Goal: Task Accomplishment & Management: Manage account settings

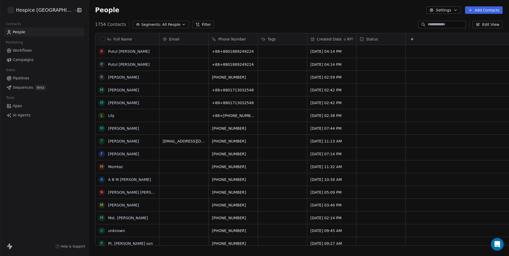
scroll to position [221, 433]
click at [100, 90] on button "grid" at bounding box center [102, 90] width 4 height 4
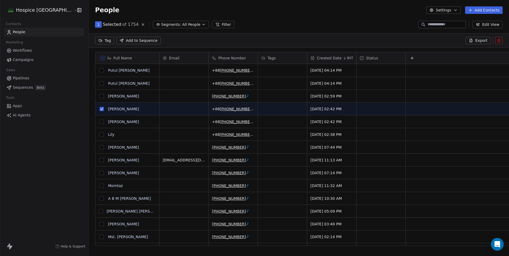
click at [100, 83] on button "grid" at bounding box center [102, 83] width 4 height 4
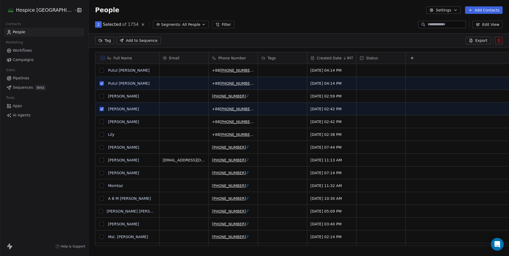
click at [100, 161] on button "grid" at bounding box center [102, 160] width 4 height 4
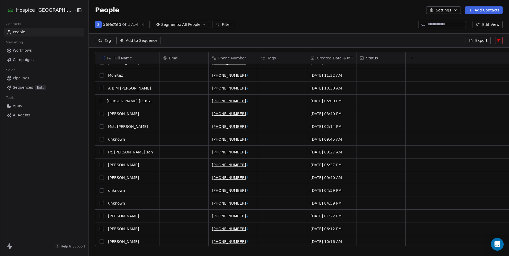
scroll to position [0, 0]
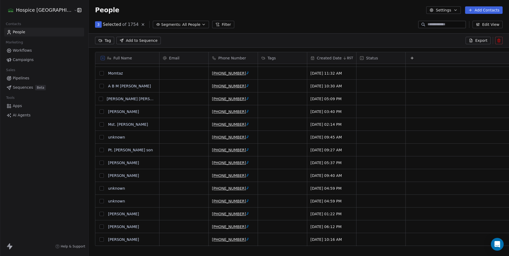
click at [100, 201] on button "grid" at bounding box center [102, 201] width 4 height 4
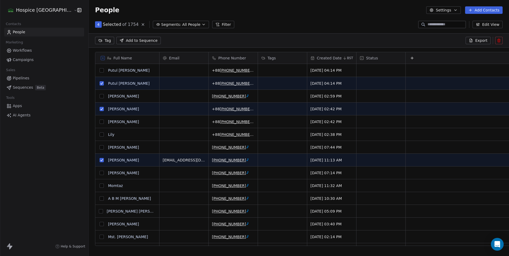
click at [500, 39] on icon at bounding box center [499, 40] width 4 height 4
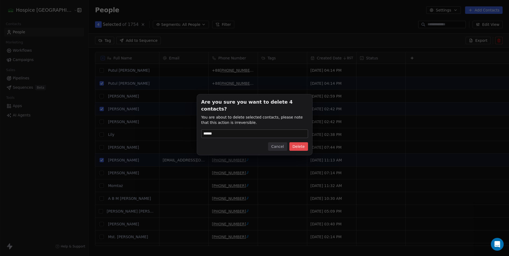
type input "******"
click at [301, 144] on button "Delete" at bounding box center [298, 146] width 19 height 9
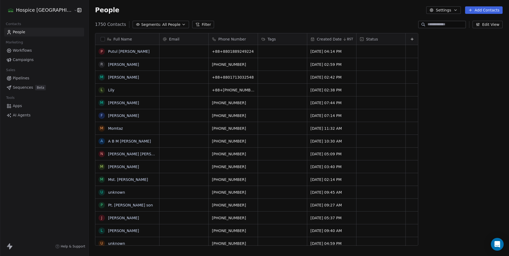
scroll to position [221, 433]
click at [226, 19] on div "People Settings Add Contacts" at bounding box center [299, 10] width 420 height 20
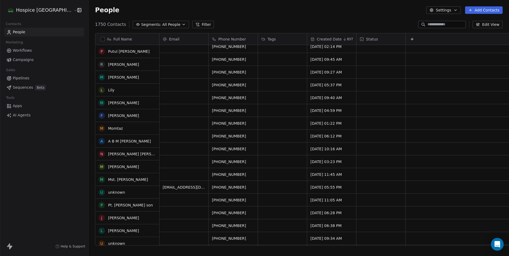
scroll to position [0, 0]
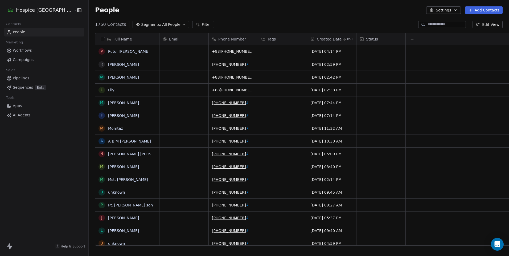
click at [210, 18] on div "People Settings Add Contacts" at bounding box center [299, 10] width 420 height 20
click at [212, 89] on span "+88 [PHONE_NUMBER]" at bounding box center [234, 89] width 45 height 5
click at [220, 89] on ctcspan "[PHONE_NUMBER]" at bounding box center [237, 90] width 34 height 4
click at [239, 92] on div "+88 [PHONE_NUMBER]" at bounding box center [240, 90] width 62 height 13
click at [233, 93] on div "+88 [PHONE_NUMBER]" at bounding box center [240, 90] width 62 height 13
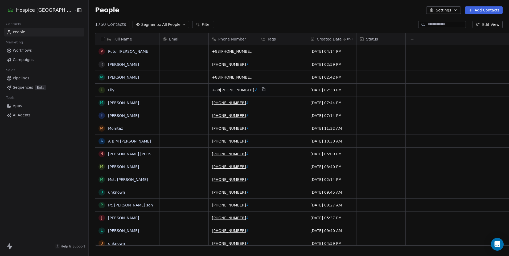
click at [209, 95] on div "+88 [PHONE_NUMBER]" at bounding box center [240, 90] width 62 height 13
click at [209, 88] on div "+88 [PHONE_NUMBER]" at bounding box center [240, 90] width 62 height 13
type input "**********"
click at [231, 20] on html "Hospice [GEOGRAPHIC_DATA] Contacts People Marketing Workflows Campaigns Sales P…" at bounding box center [254, 128] width 509 height 256
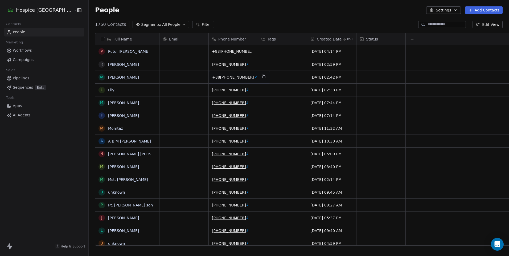
click at [239, 79] on div "+88 [PHONE_NUMBER]" at bounding box center [240, 77] width 62 height 13
click at [239, 80] on div "+88 [PHONE_NUMBER]" at bounding box center [240, 77] width 62 height 13
click at [244, 81] on div "+88 [PHONE_NUMBER]" at bounding box center [240, 77] width 62 height 13
click at [238, 79] on div "+88 [PHONE_NUMBER]" at bounding box center [240, 77] width 62 height 13
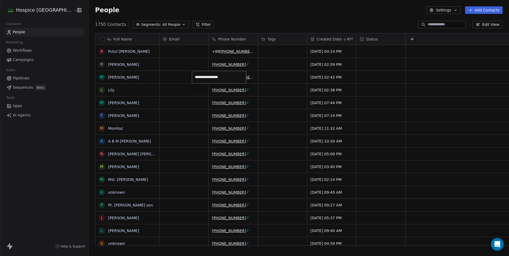
click at [238, 79] on input "**********" at bounding box center [219, 77] width 52 height 11
click at [202, 77] on input "**********" at bounding box center [219, 77] width 52 height 11
type input "**********"
click at [269, 16] on html "Hospice [GEOGRAPHIC_DATA] Contacts People Marketing Workflows Campaigns Sales P…" at bounding box center [254, 128] width 509 height 256
click at [228, 57] on div "+88 [PHONE_NUMBER]" at bounding box center [240, 51] width 62 height 13
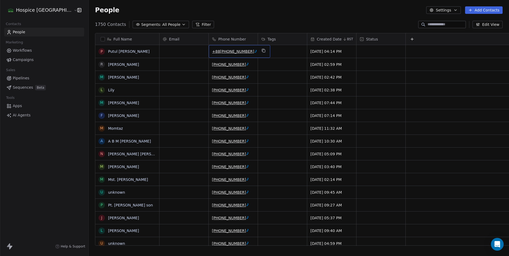
click at [209, 48] on div "+88 [PHONE_NUMBER]" at bounding box center [240, 51] width 62 height 13
click at [212, 54] on span "+88 [PHONE_NUMBER]" at bounding box center [234, 51] width 45 height 5
click at [241, 55] on div "+88 [PHONE_NUMBER]" at bounding box center [240, 51] width 62 height 13
click at [202, 51] on input "**********" at bounding box center [219, 51] width 53 height 11
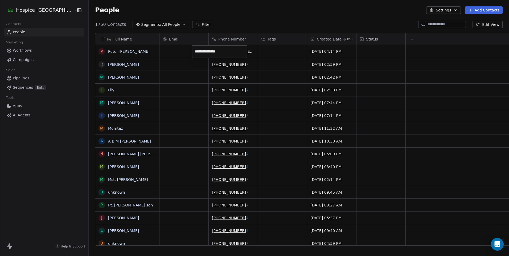
type input "**********"
click at [253, 28] on html "Hospice [GEOGRAPHIC_DATA] Contacts People Marketing Workflows Campaigns Sales P…" at bounding box center [254, 128] width 509 height 256
click at [18, 105] on span "Apps" at bounding box center [17, 106] width 9 height 6
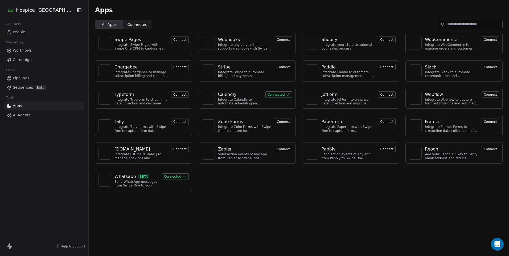
click at [302, 188] on div "Swipe Pages Integrate Swipe Pages with Swipe One CRM to capture lead data. Conn…" at bounding box center [299, 112] width 420 height 166
click at [223, 40] on div "Webhooks" at bounding box center [229, 39] width 22 height 6
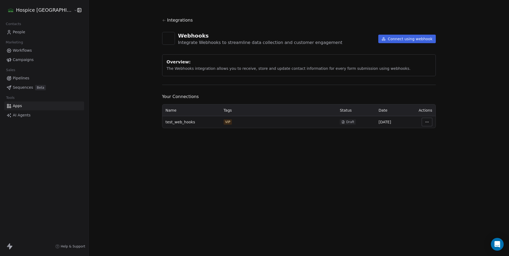
click at [273, 171] on div "Integrations Webhooks Integrate Webhooks to streamline data collection and cust…" at bounding box center [299, 128] width 420 height 256
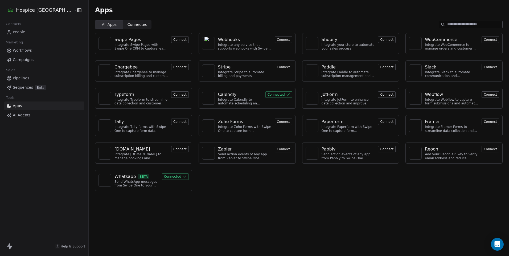
click at [241, 192] on div "Swipe Pages Integrate Swipe Pages with Swipe One CRM to capture lead data. Conn…" at bounding box center [299, 112] width 420 height 166
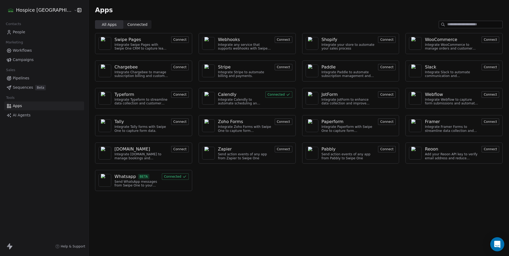
click at [502, 249] on div "Open Intercom Messenger" at bounding box center [497, 244] width 14 height 14
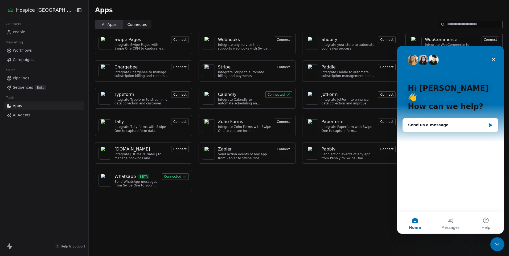
click at [501, 241] on div "Close Intercom Messenger" at bounding box center [496, 243] width 13 height 13
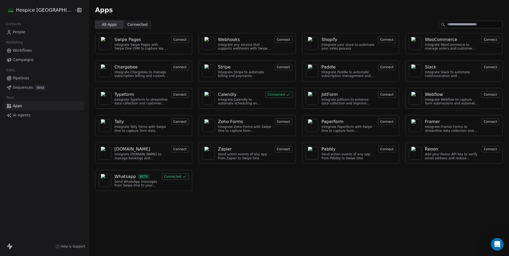
click at [309, 226] on div "Apps All Apps All Apps Connected Connected Swipe Pages Integrate Swipe Pages wi…" at bounding box center [299, 128] width 420 height 256
click at [302, 23] on div "All Apps All Apps Connected Connected" at bounding box center [299, 24] width 420 height 9
click at [28, 51] on span "Workflows" at bounding box center [22, 51] width 19 height 6
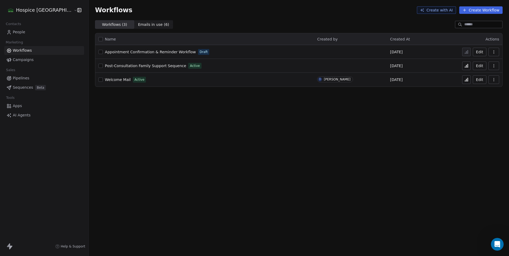
click at [482, 66] on button "Edit" at bounding box center [480, 66] width 14 height 9
click at [19, 107] on span "Apps" at bounding box center [17, 106] width 9 height 6
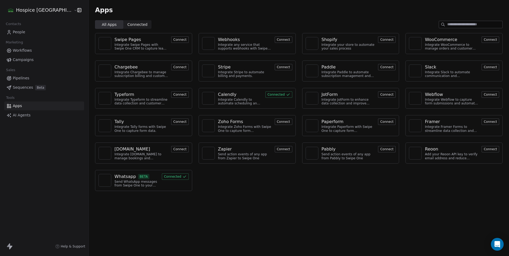
click at [231, 96] on div "Calendly" at bounding box center [240, 94] width 44 height 6
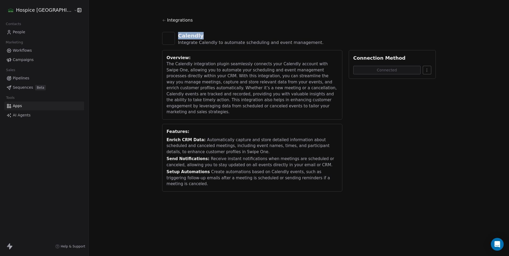
drag, startPoint x: 196, startPoint y: 35, endPoint x: 168, endPoint y: 36, distance: 28.8
click at [168, 36] on div "Calendly Integrate Calendly to automate scheduling and event management." at bounding box center [299, 39] width 274 height 22
copy div "Calendly"
click at [416, 70] on html "Hospice Bangladesh Contacts People Marketing Workflows Campaigns Sales Pipeline…" at bounding box center [254, 128] width 509 height 256
click at [374, 104] on html "Hospice Bangladesh Contacts People Marketing Workflows Campaigns Sales Pipeline…" at bounding box center [254, 128] width 509 height 256
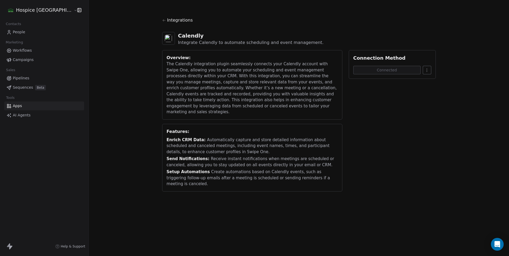
click at [188, 57] on div "Overview:" at bounding box center [252, 58] width 171 height 6
click at [162, 21] on icon at bounding box center [164, 20] width 4 height 4
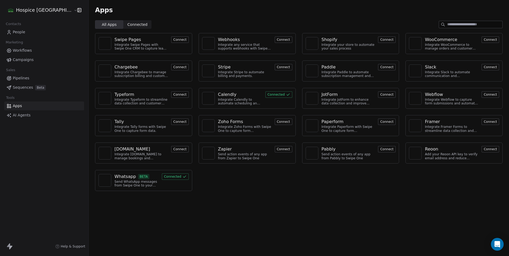
click at [229, 101] on div "Integrate Calendly to automate scheduling and event management." at bounding box center [240, 102] width 44 height 8
click at [218, 92] on div "Calendly" at bounding box center [227, 94] width 18 height 6
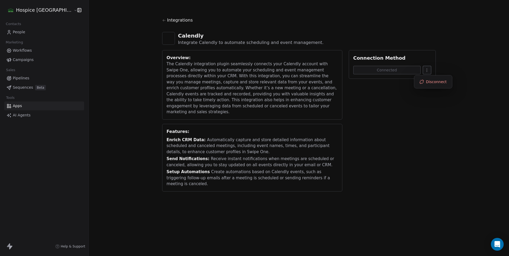
click at [417, 69] on html "Hospice Bangladesh Contacts People Marketing Workflows Campaigns Sales Pipeline…" at bounding box center [254, 128] width 509 height 256
click at [464, 57] on html "Hospice Bangladesh Contacts People Marketing Workflows Campaigns Sales Pipeline…" at bounding box center [254, 128] width 509 height 256
click at [213, 128] on div "Features:" at bounding box center [252, 131] width 171 height 6
